Goal: Information Seeking & Learning: Understand process/instructions

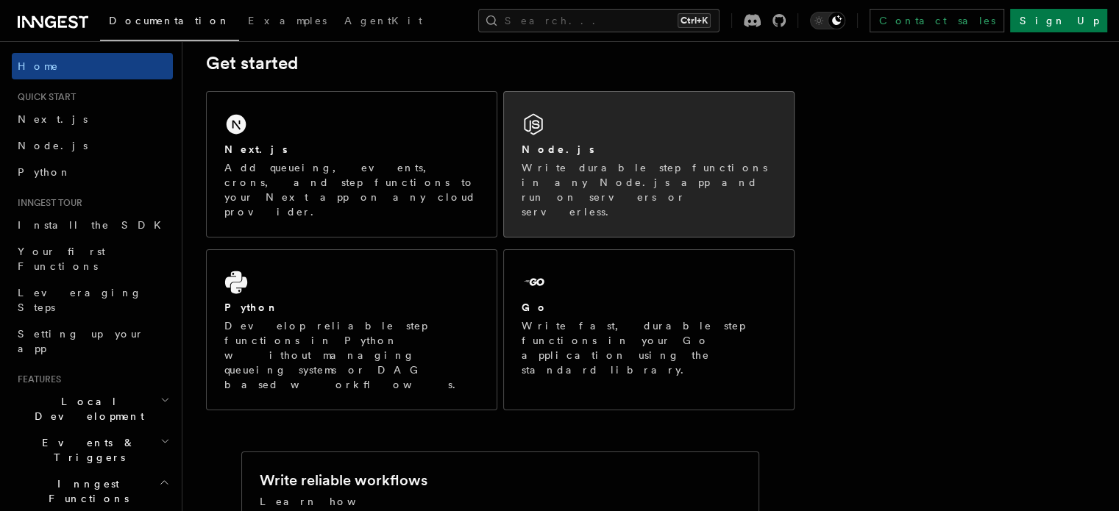
scroll to position [221, 0]
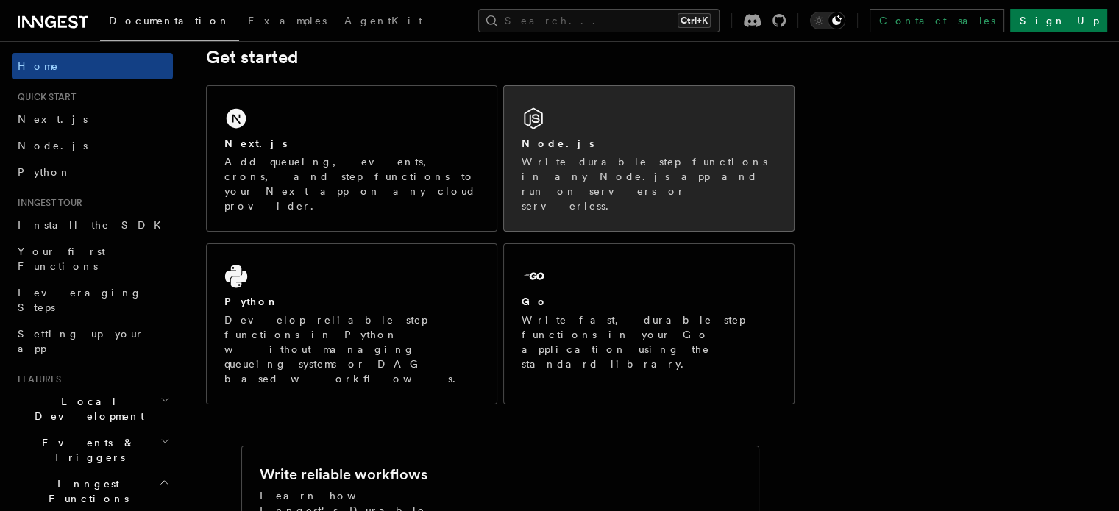
click at [614, 142] on div "Node.js" at bounding box center [649, 143] width 255 height 15
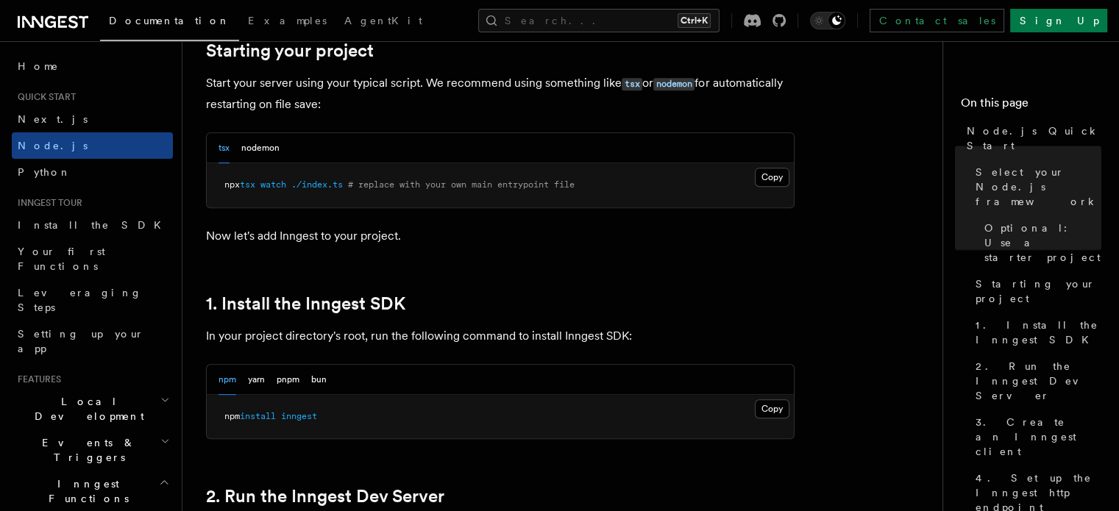
scroll to position [736, 0]
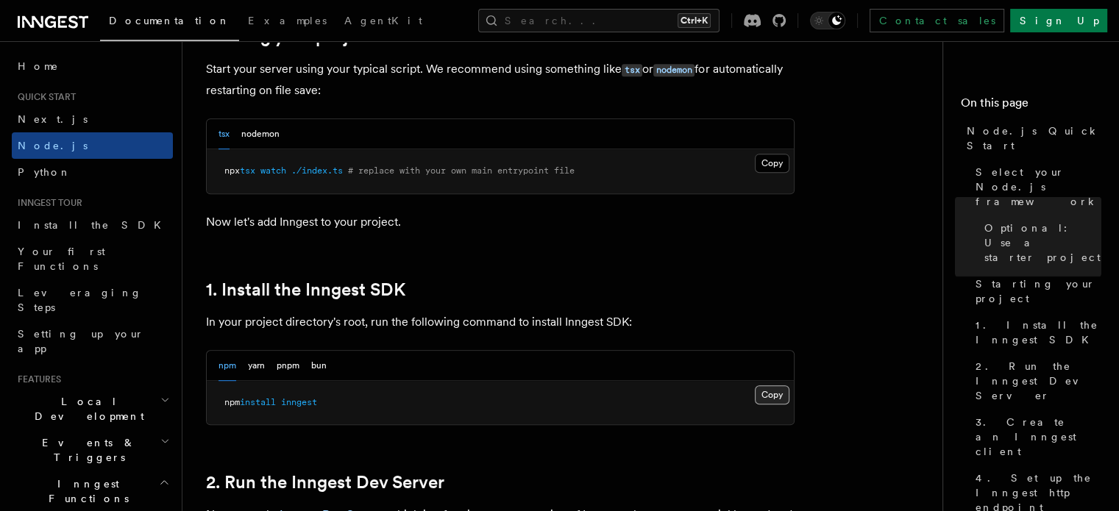
click at [773, 400] on button "Copy Copied" at bounding box center [772, 395] width 35 height 19
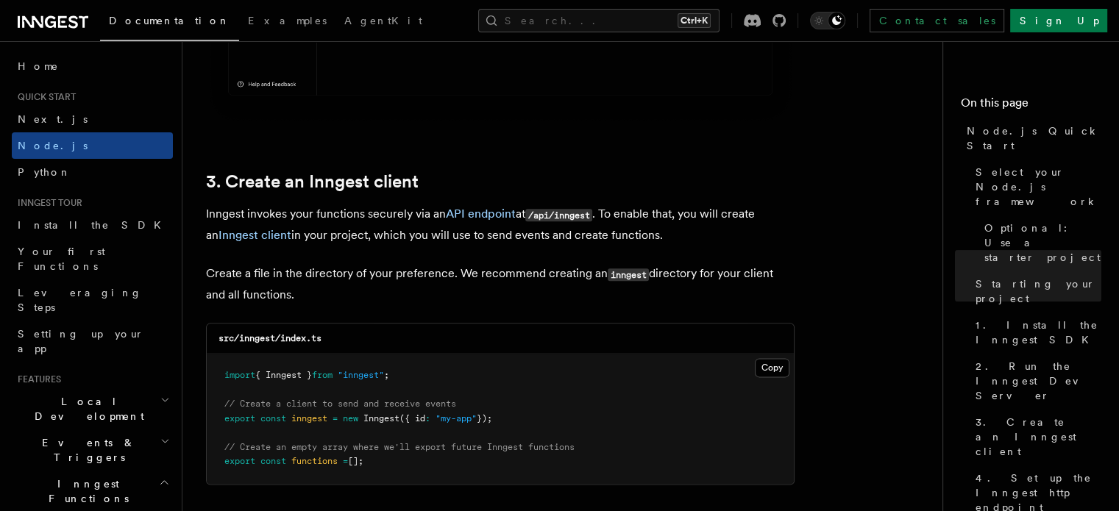
scroll to position [1913, 0]
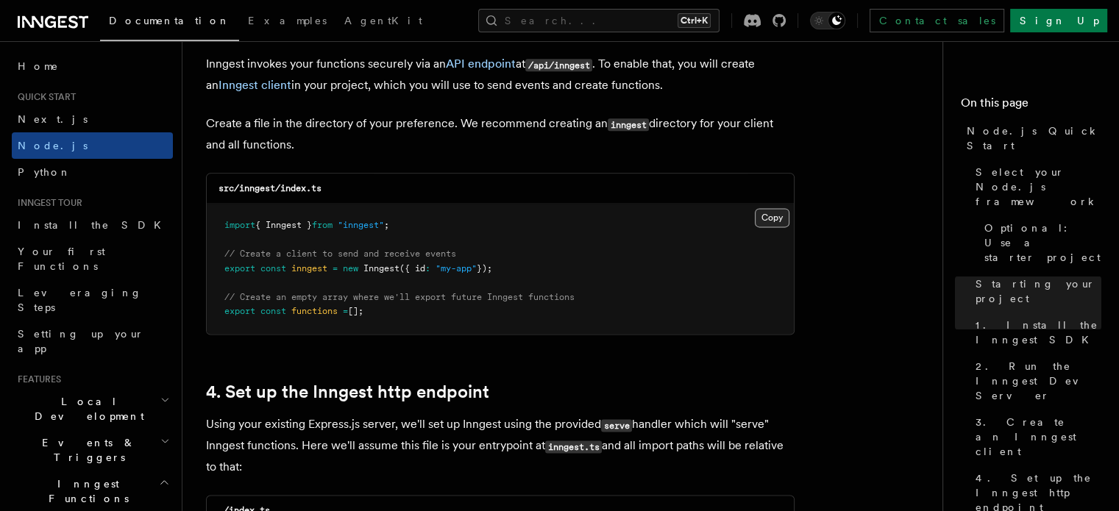
click at [776, 219] on button "Copy Copied" at bounding box center [772, 217] width 35 height 19
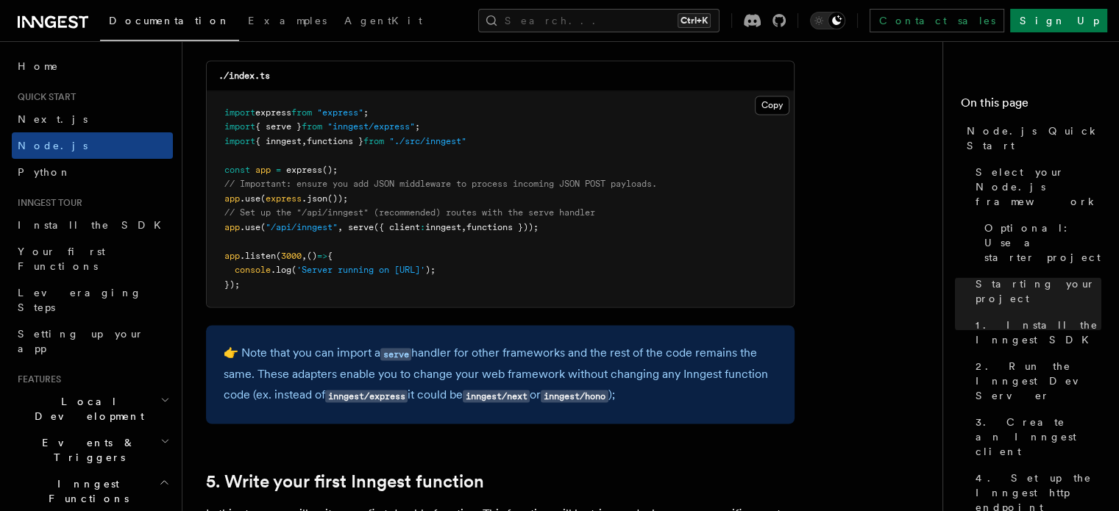
scroll to position [2355, 0]
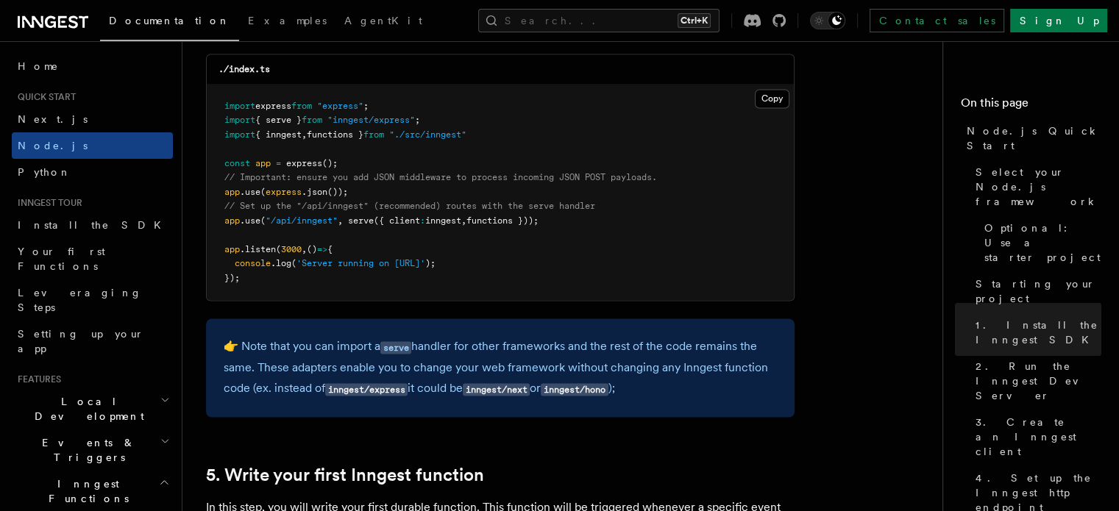
drag, startPoint x: 223, startPoint y: 138, endPoint x: 378, endPoint y: 140, distance: 154.5
click at [378, 140] on pre "import express from "express" ; import { serve } from "inngest/express" ; impor…" at bounding box center [500, 193] width 587 height 216
copy span "import { inngest , functions }"
drag, startPoint x: 223, startPoint y: 225, endPoint x: 595, endPoint y: 222, distance: 372.4
click at [595, 222] on pre "import express from "express" ; import { serve } from "inngest/express" ; impor…" at bounding box center [500, 193] width 587 height 216
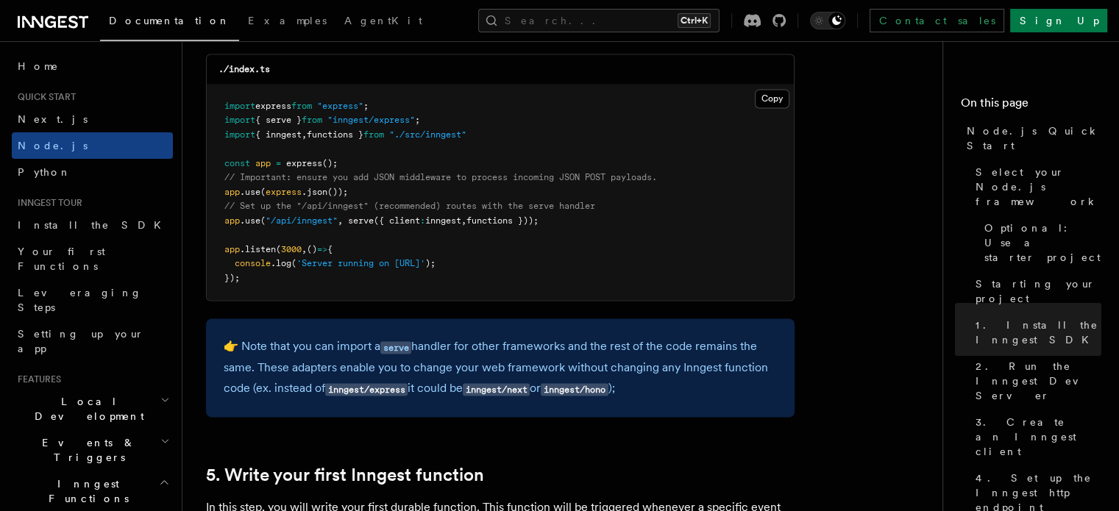
copy span "app .use ( "/api/inngest" , serve ({ client : inngest , functions }));"
click at [375, 160] on pre "import express from "express" ; import { serve } from "inngest/express" ; impor…" at bounding box center [500, 193] width 587 height 216
drag, startPoint x: 436, startPoint y: 124, endPoint x: 206, endPoint y: 128, distance: 230.4
click at [207, 128] on pre "import express from "express" ; import { serve } from "inngest/express" ; impor…" at bounding box center [500, 193] width 587 height 216
copy span "import { serve } from "inngest/express" ;"
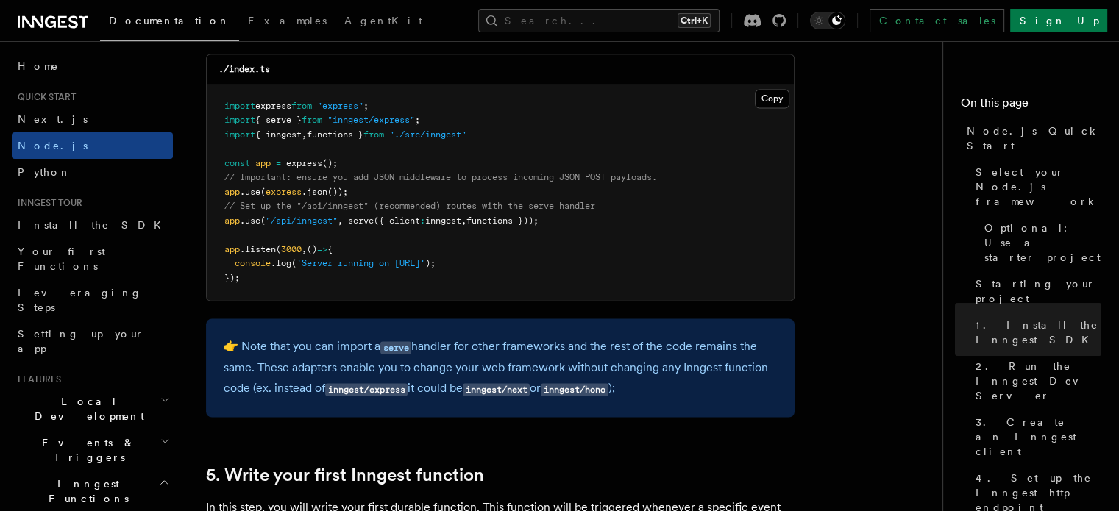
click at [542, 114] on pre "import express from "express" ; import { serve } from "inngest/express" ; impor…" at bounding box center [500, 193] width 587 height 216
